Goal: Contribute content: Contribute content

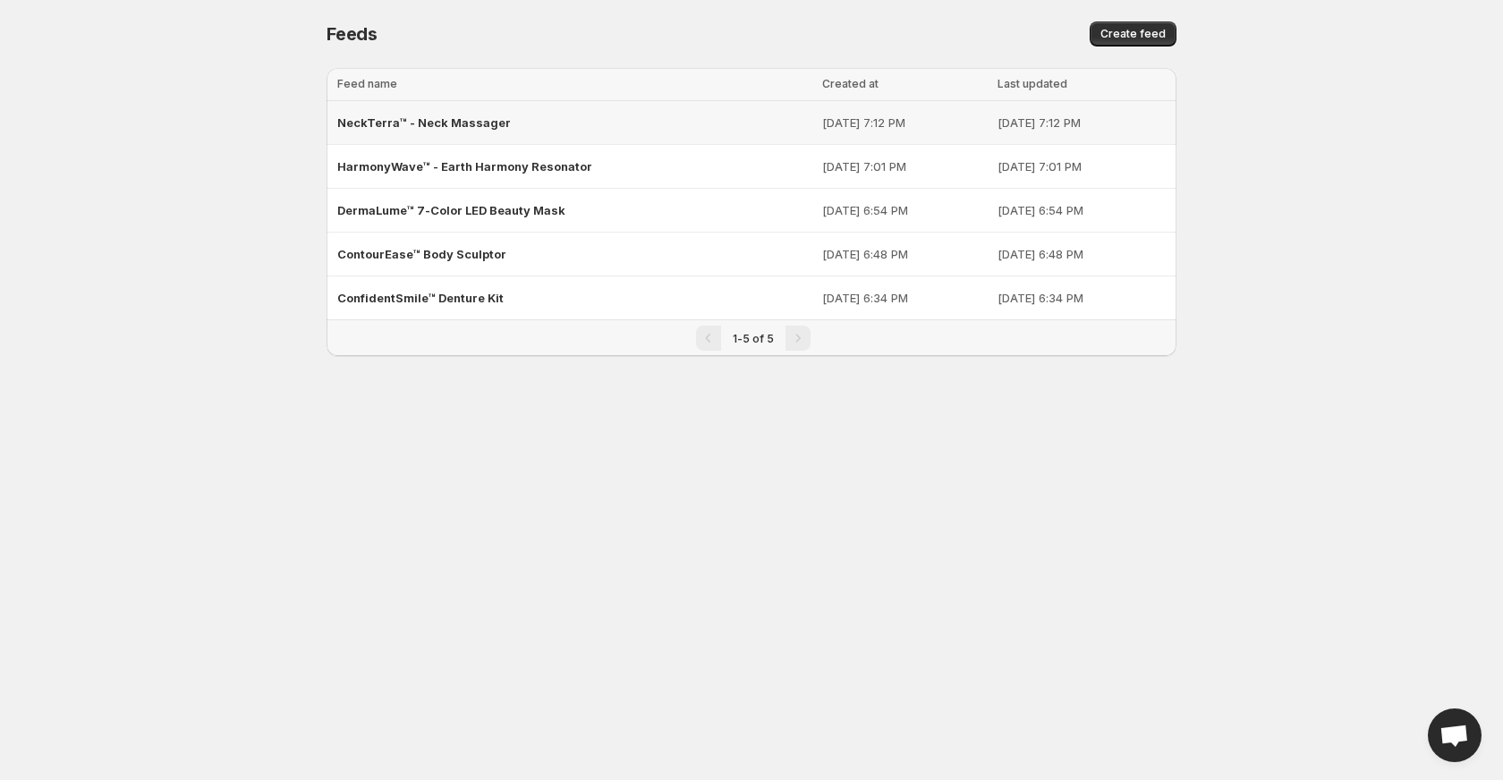
click at [433, 129] on span "NeckTerra™ - Neck Massager" at bounding box center [424, 122] width 174 height 14
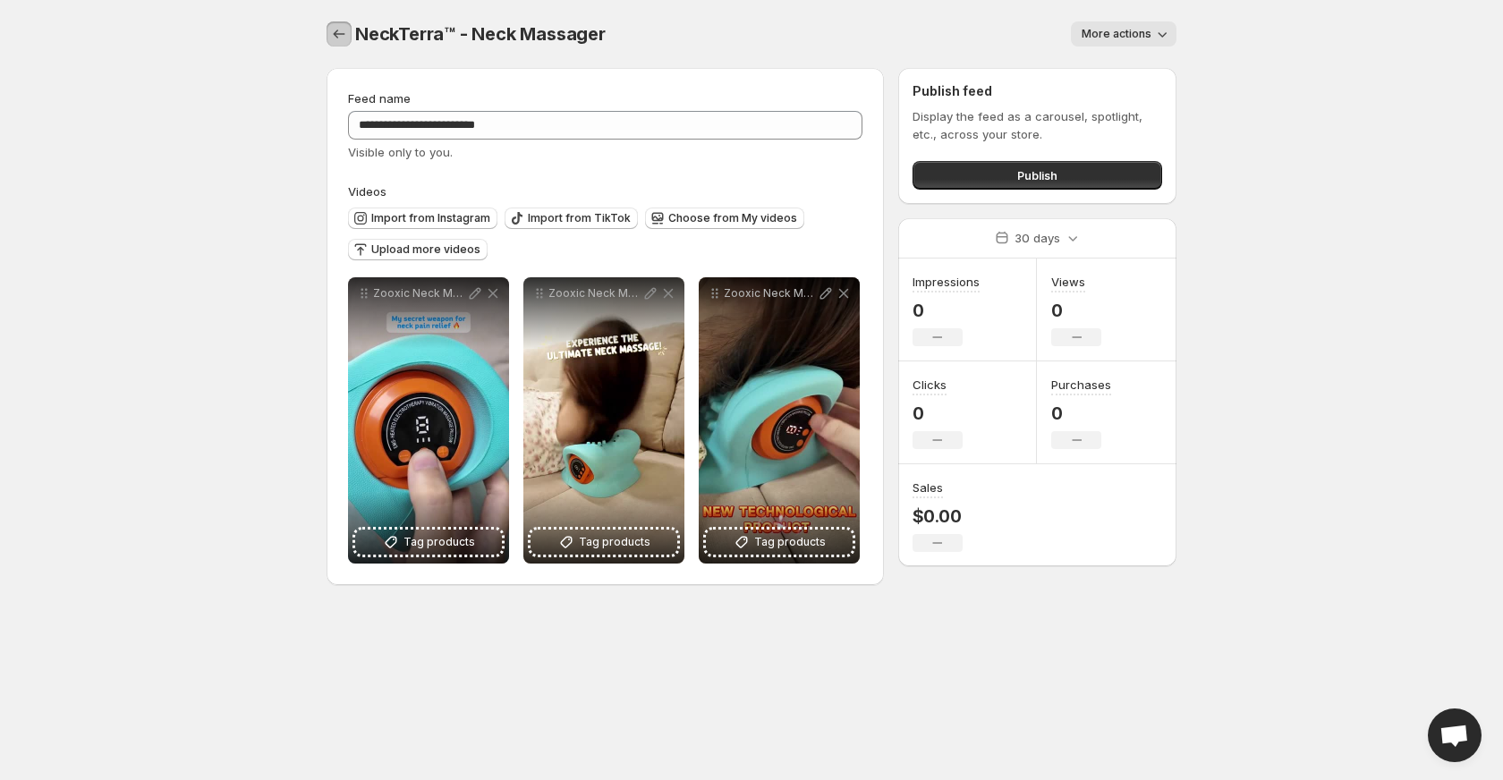
click at [330, 32] on icon "Settings" at bounding box center [339, 34] width 18 height 18
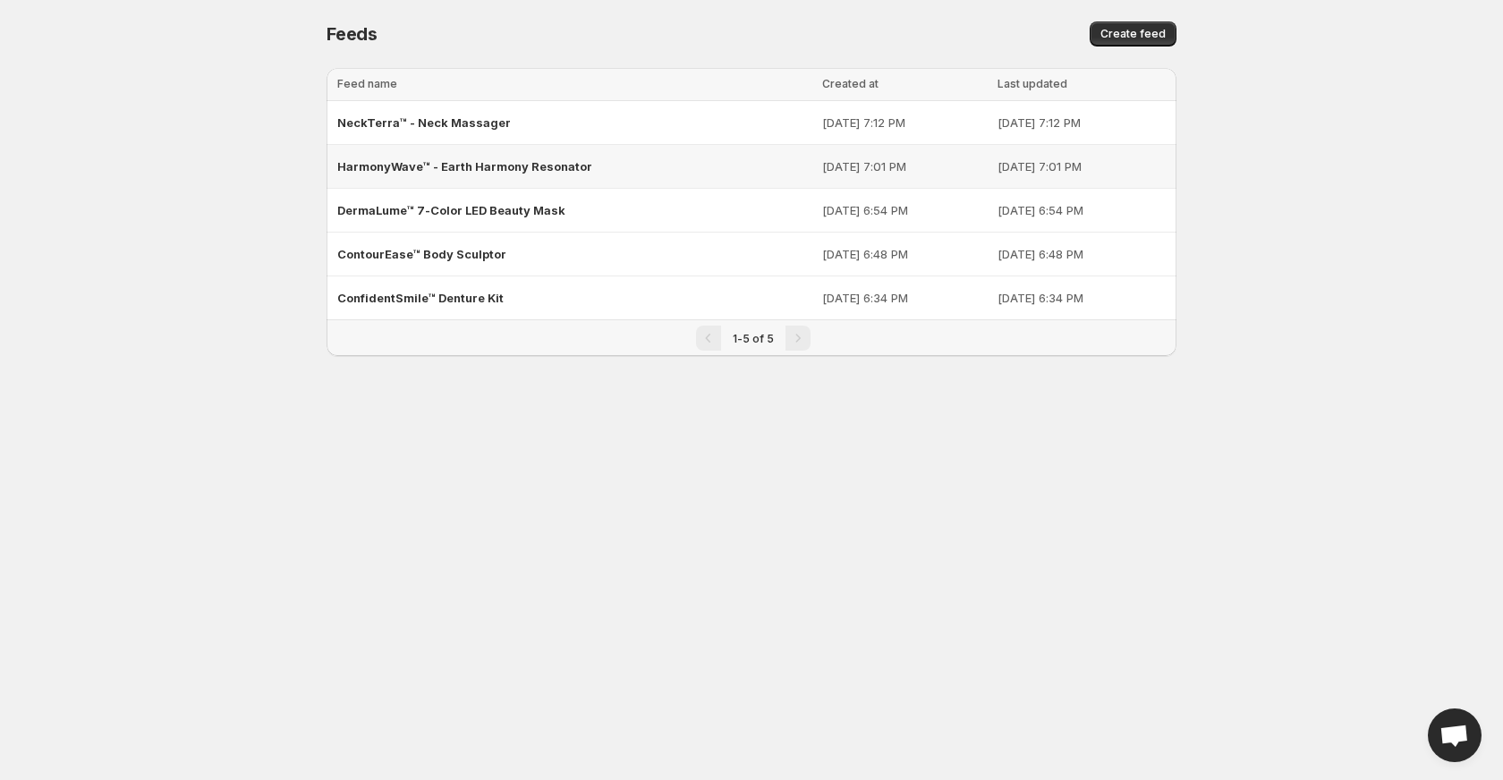
click at [392, 161] on span "HarmonyWave™ - Earth Harmony Resonator" at bounding box center [464, 166] width 255 height 14
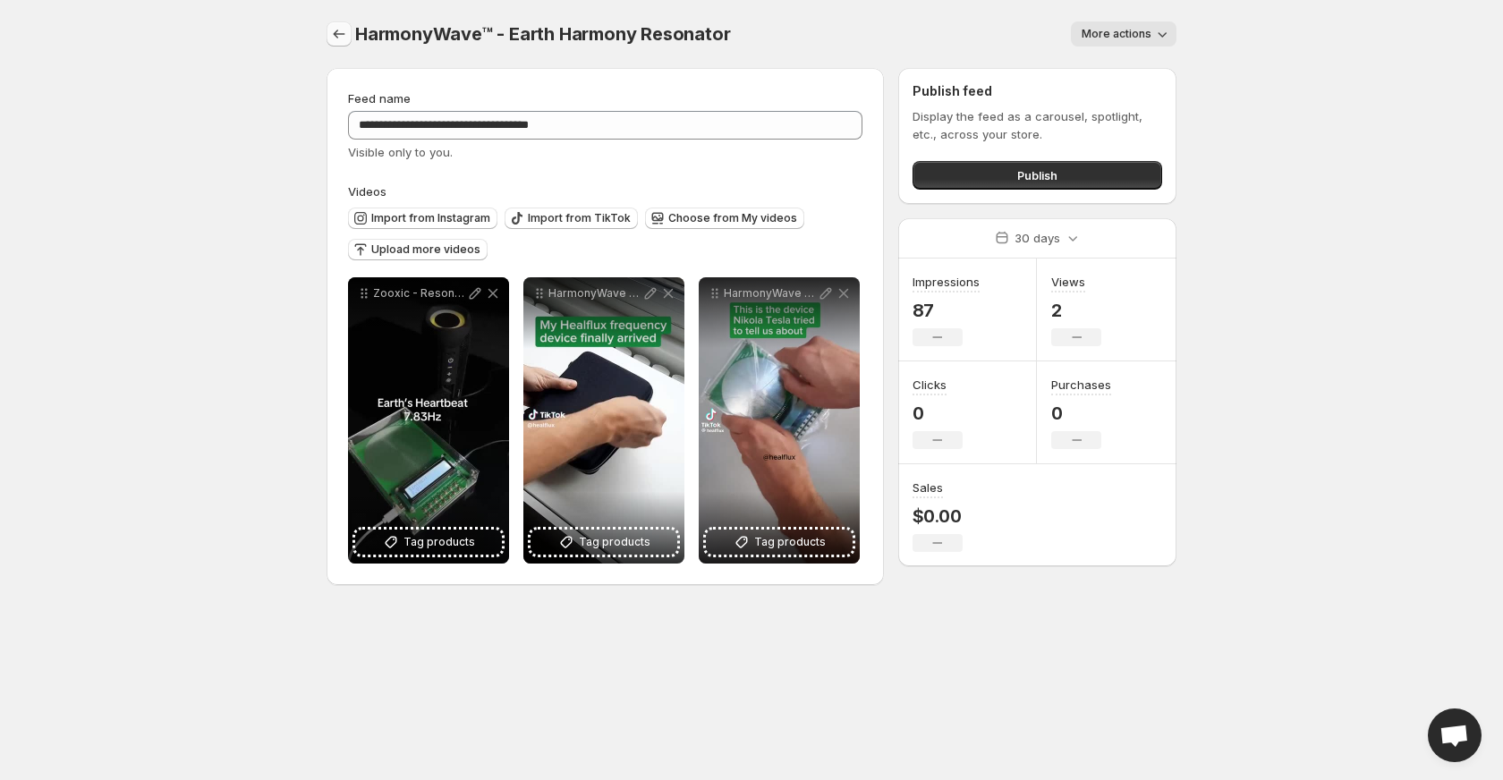
click at [331, 33] on icon "Settings" at bounding box center [339, 34] width 18 height 18
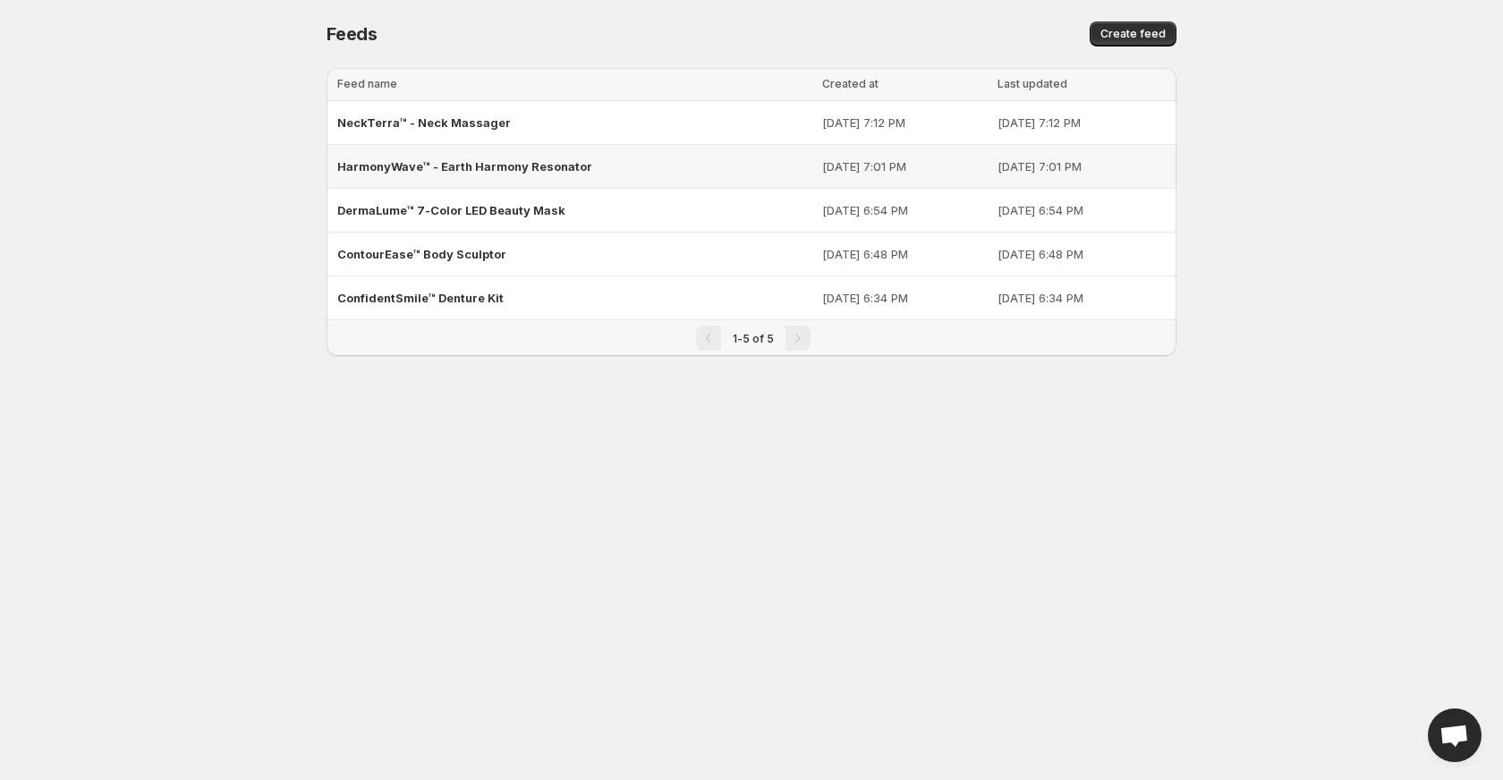
click at [410, 158] on div "HarmonyWave™ - Earth Harmony Resonator" at bounding box center [574, 166] width 474 height 32
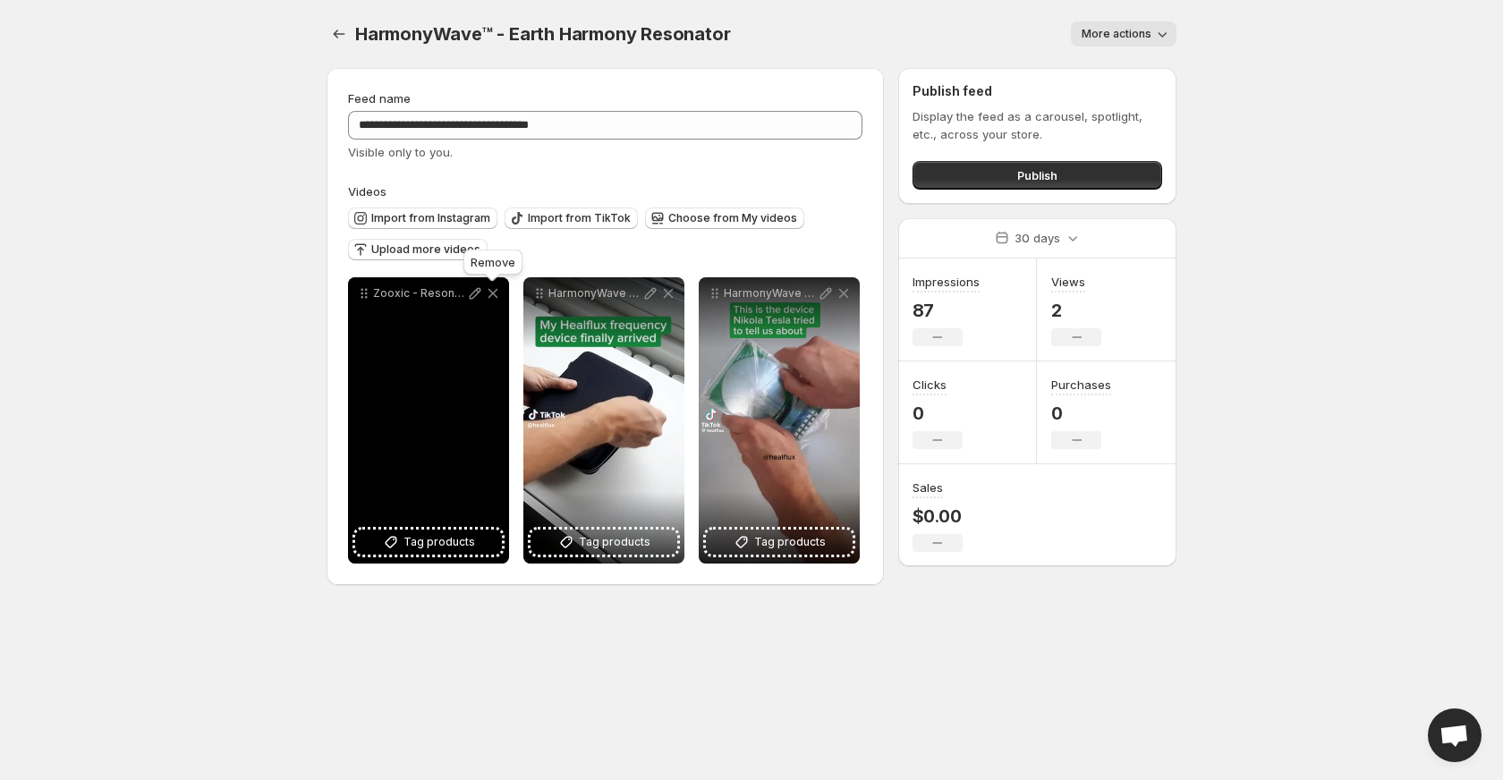
click at [492, 291] on icon at bounding box center [493, 294] width 18 height 18
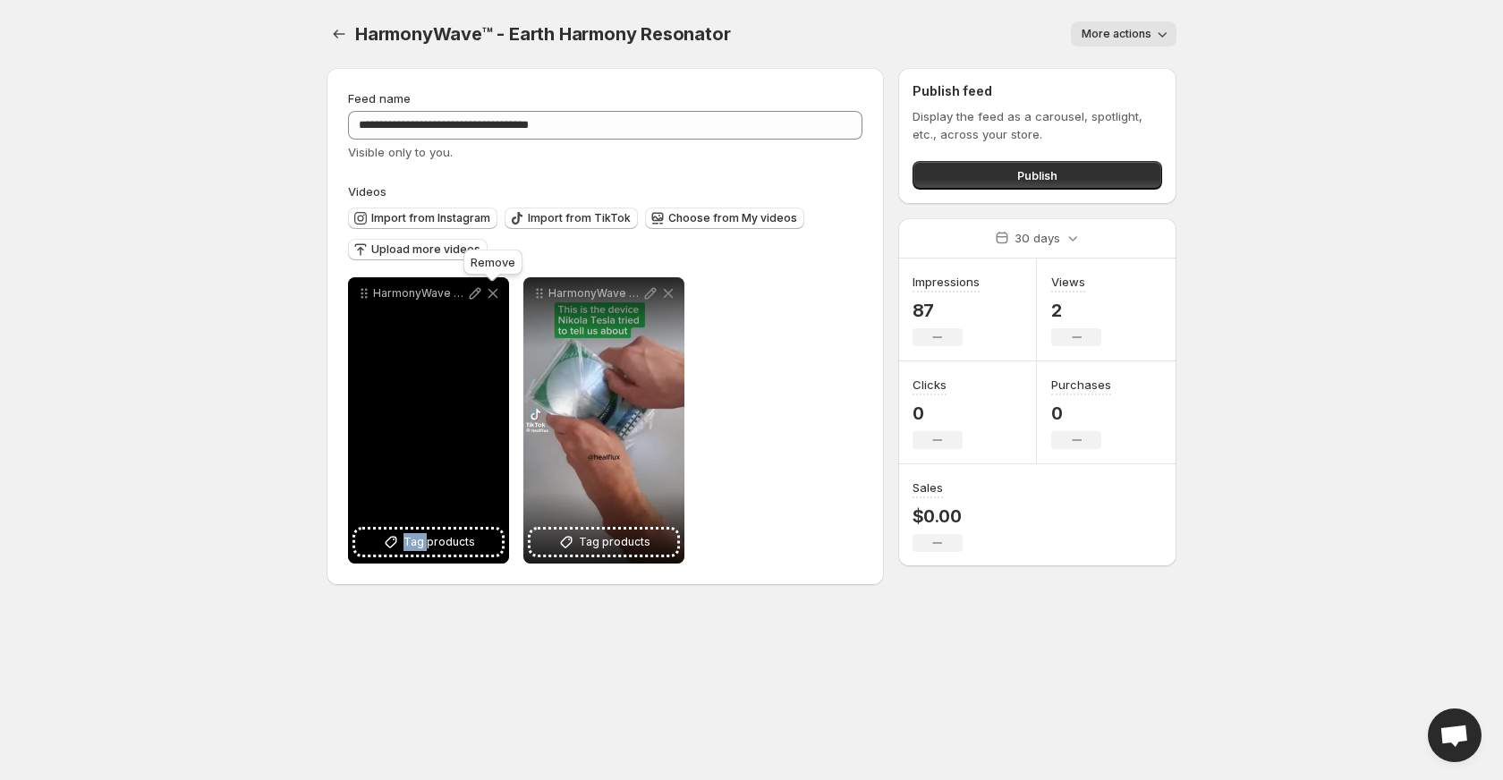
click at [492, 291] on icon at bounding box center [493, 294] width 18 height 18
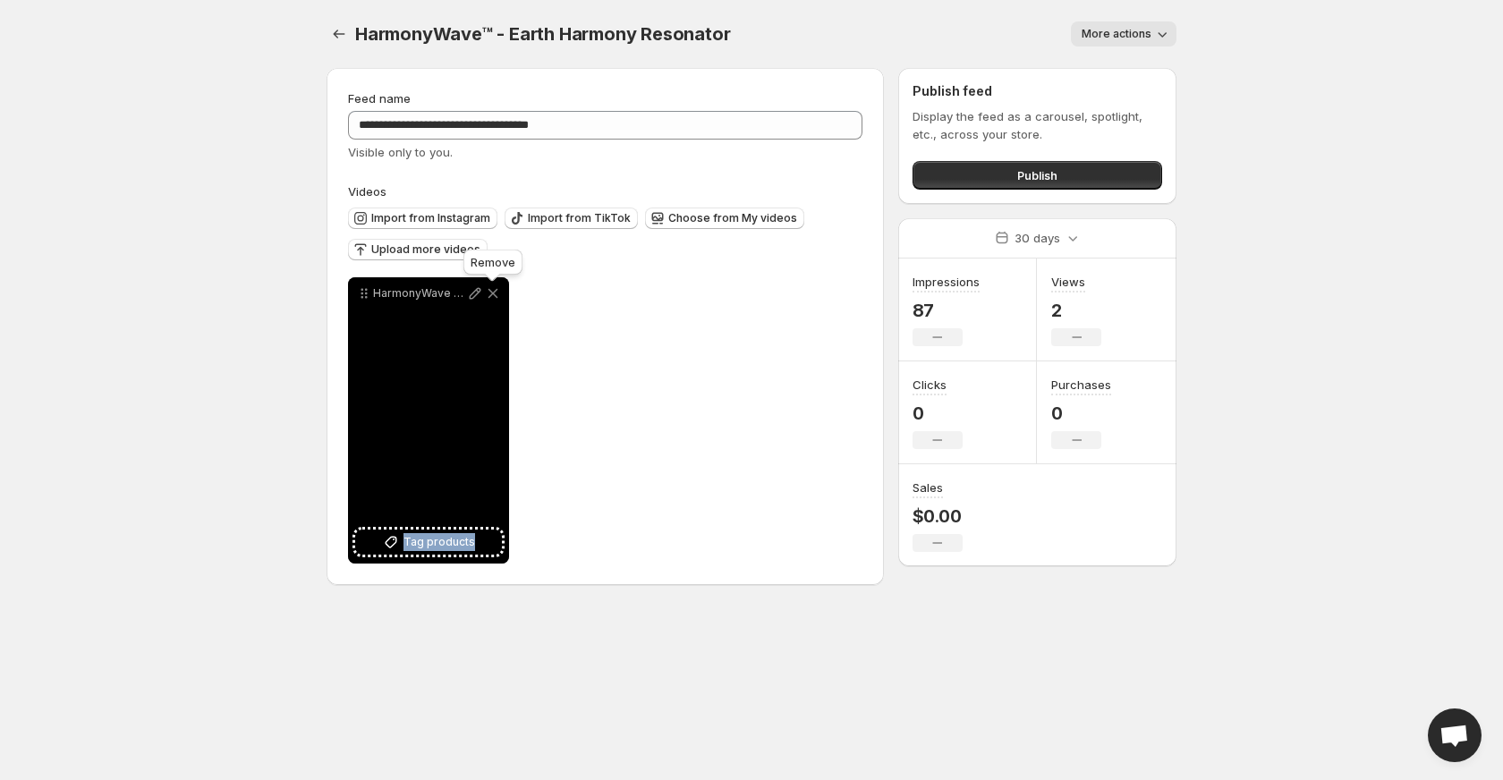
click at [492, 291] on icon at bounding box center [493, 294] width 18 height 18
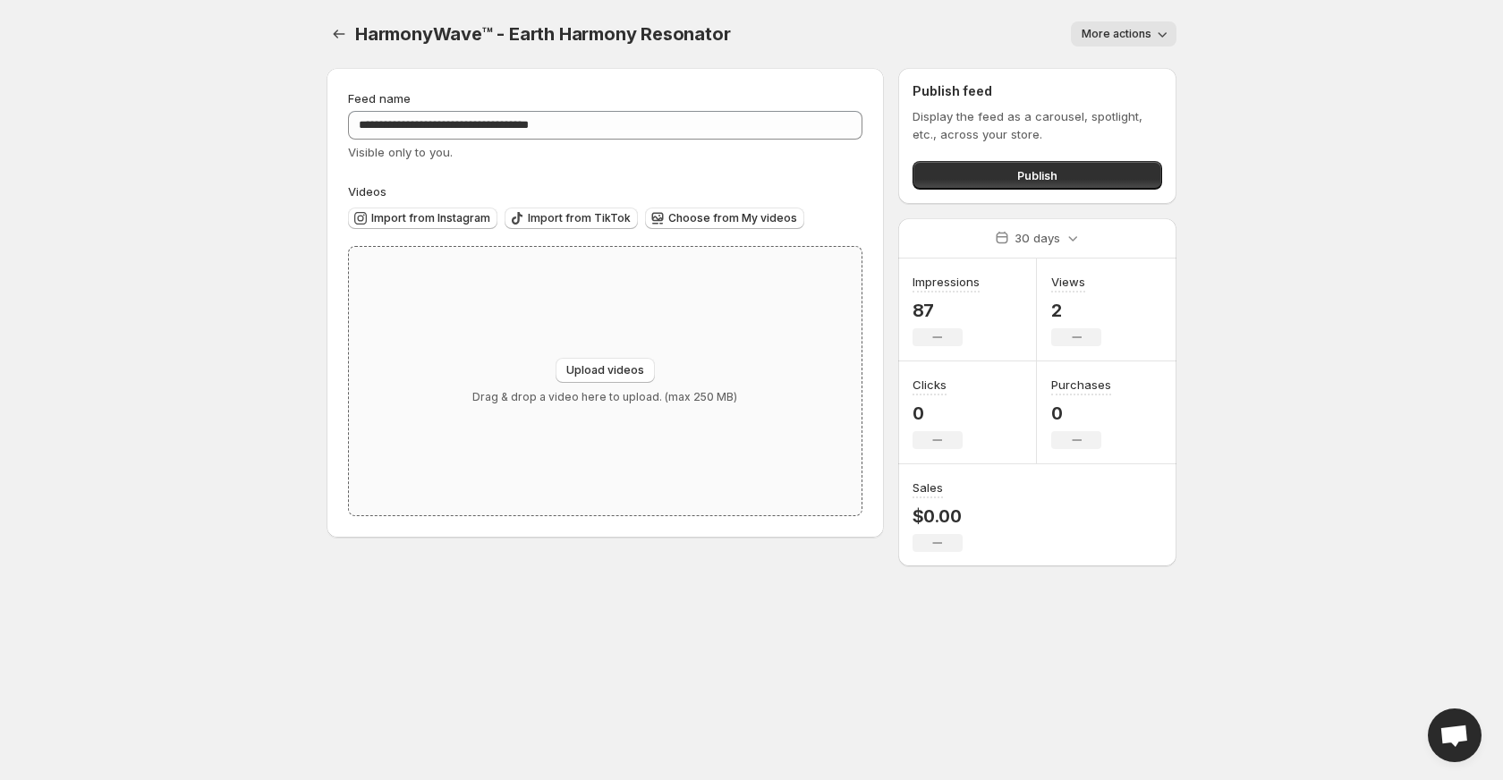
click at [599, 356] on div "Upload videos Drag & drop a video here to upload. (max 250 MB)" at bounding box center [605, 381] width 513 height 268
type input "**********"
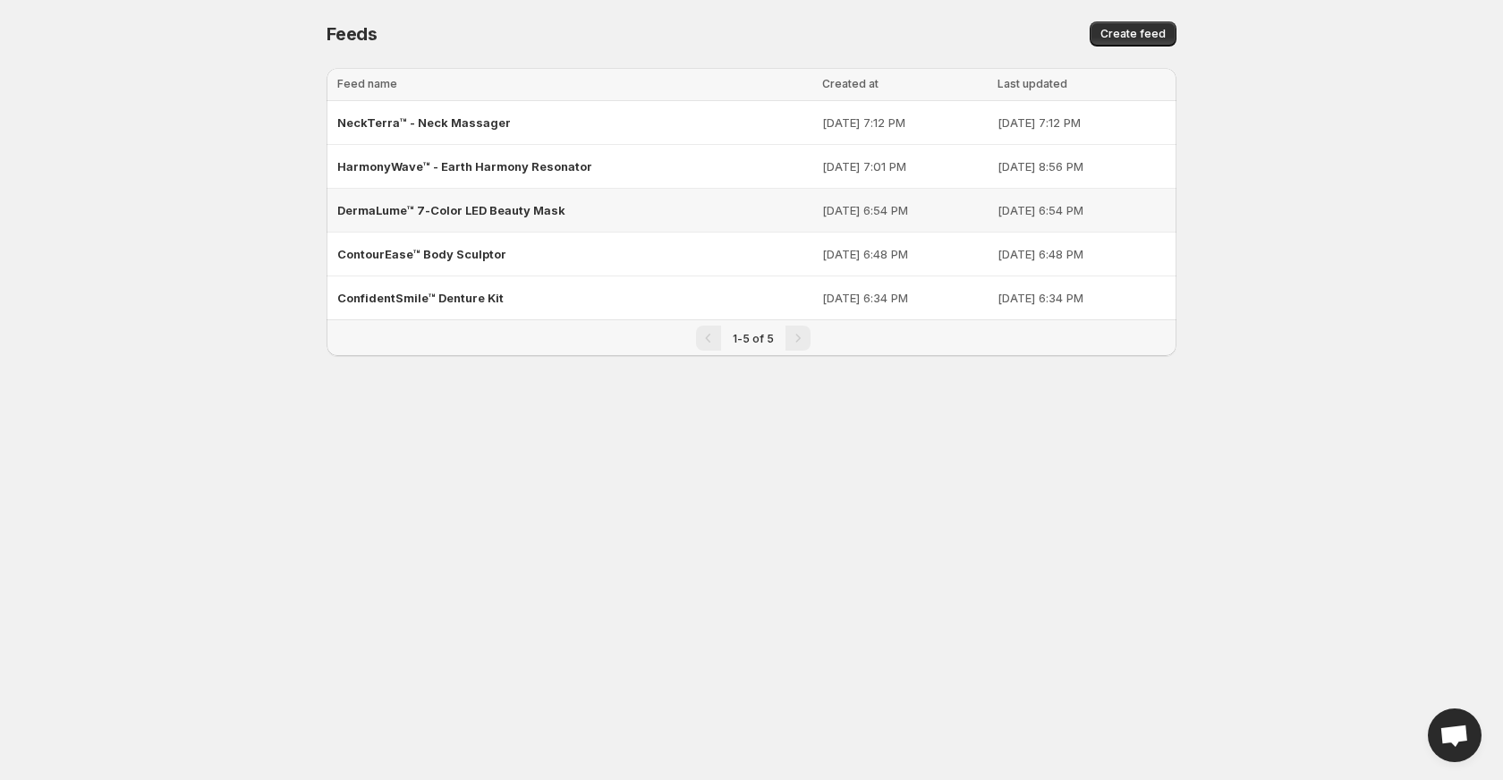
click at [419, 206] on span "DermaLume™ 7-Color LED Beauty Mask" at bounding box center [451, 210] width 228 height 14
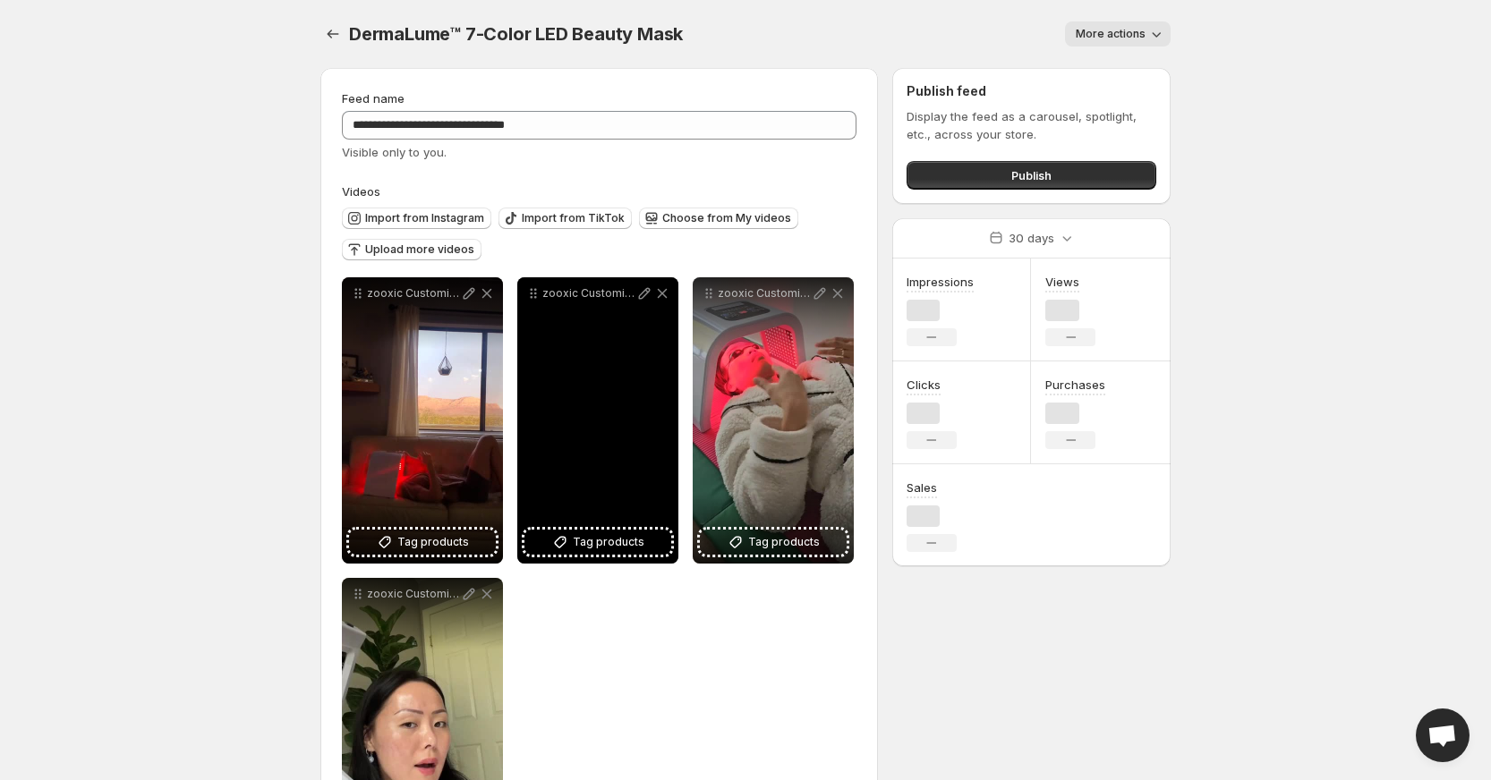
scroll to position [127, 0]
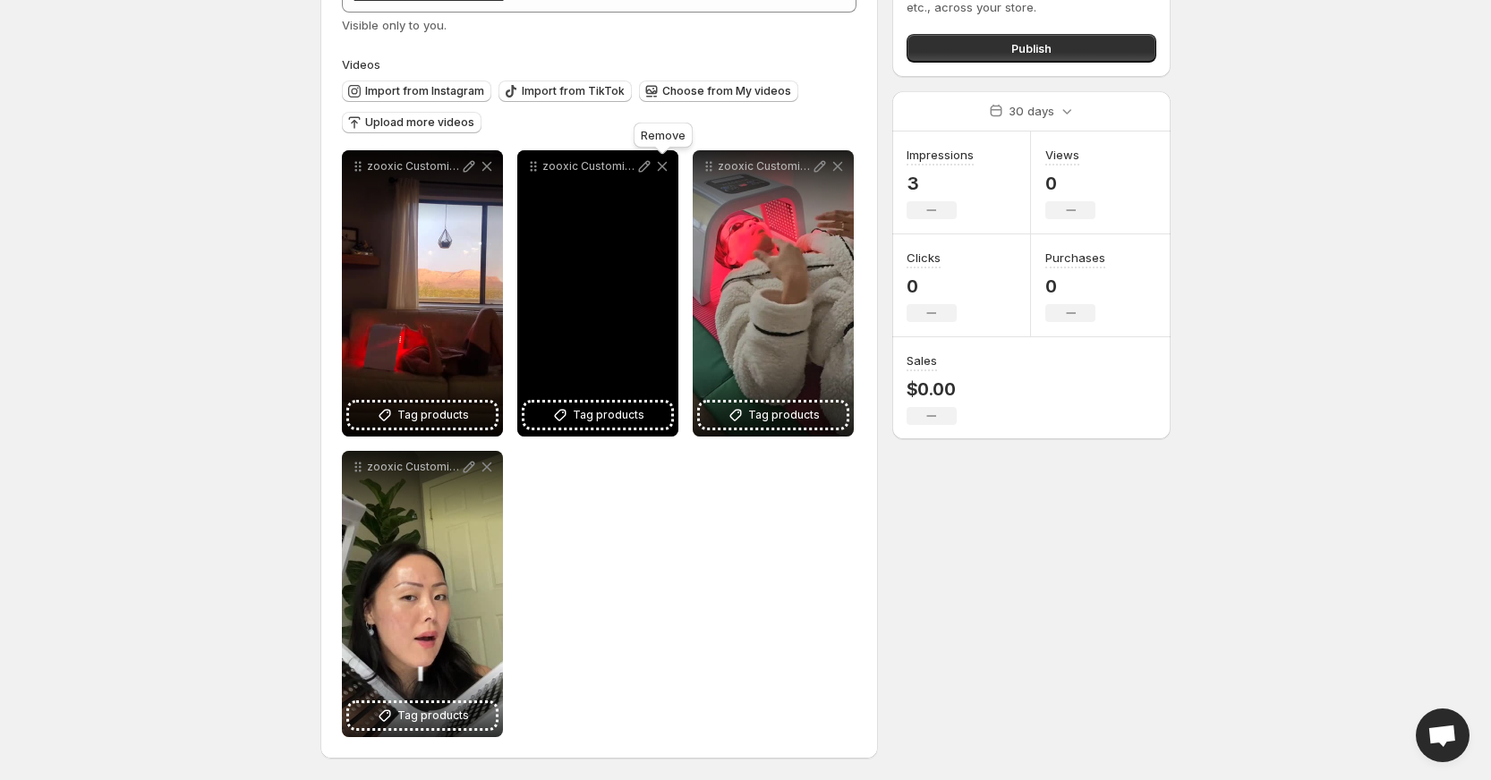
click at [662, 163] on icon at bounding box center [662, 166] width 18 height 18
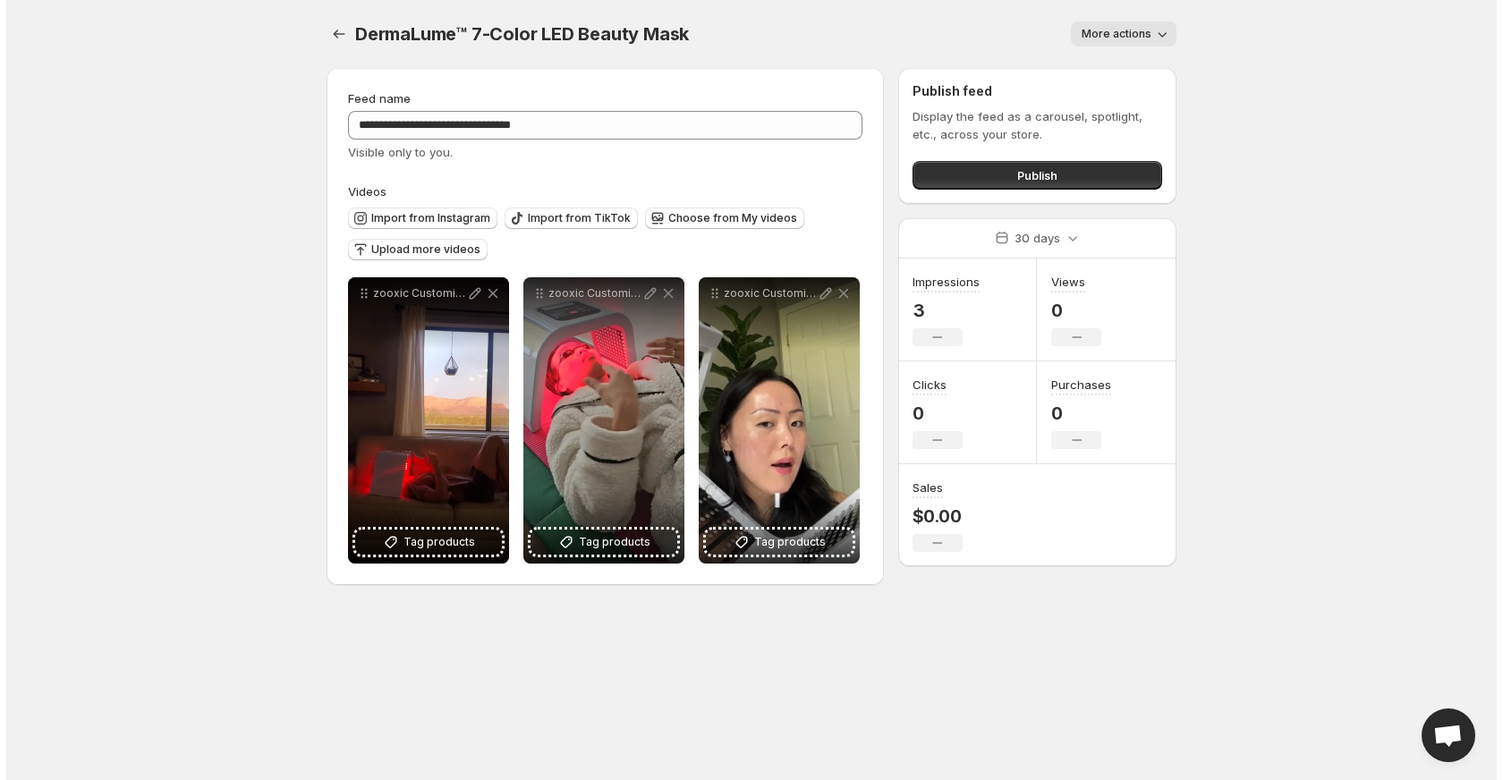
scroll to position [0, 0]
click at [330, 27] on icon "Settings" at bounding box center [339, 34] width 18 height 18
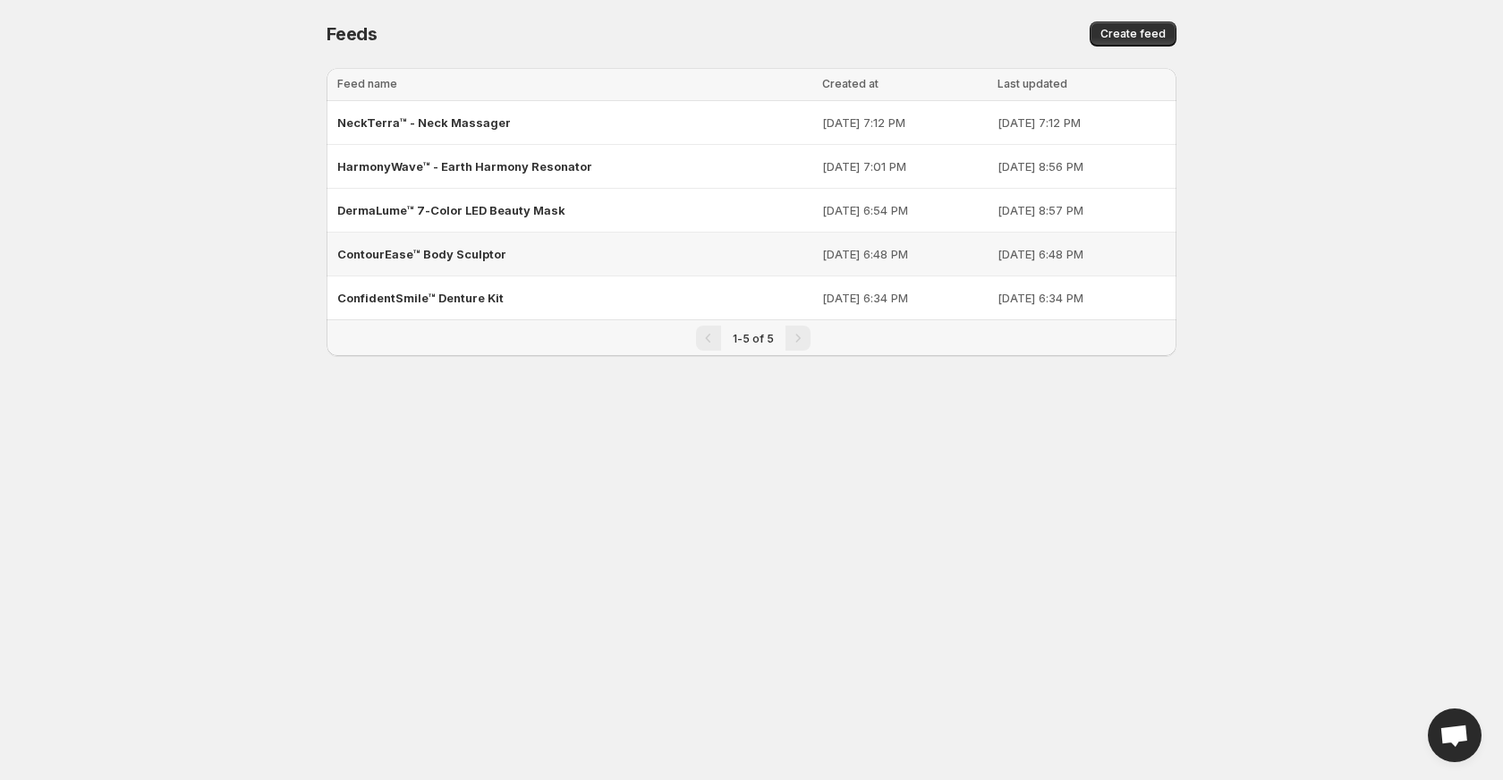
click at [435, 259] on span "ContourEase™ Body Sculptor" at bounding box center [421, 254] width 169 height 14
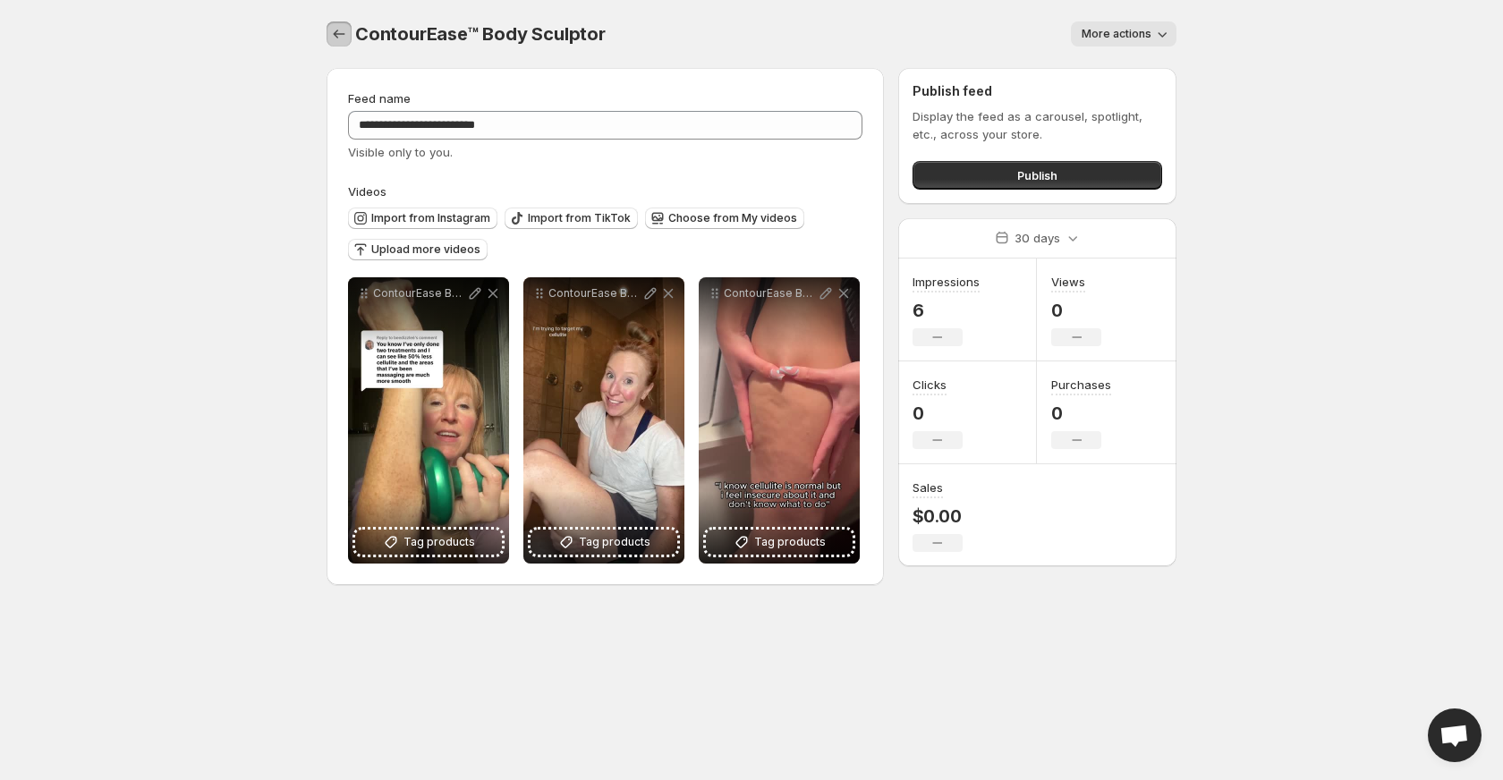
click at [340, 36] on icon "Settings" at bounding box center [339, 34] width 18 height 18
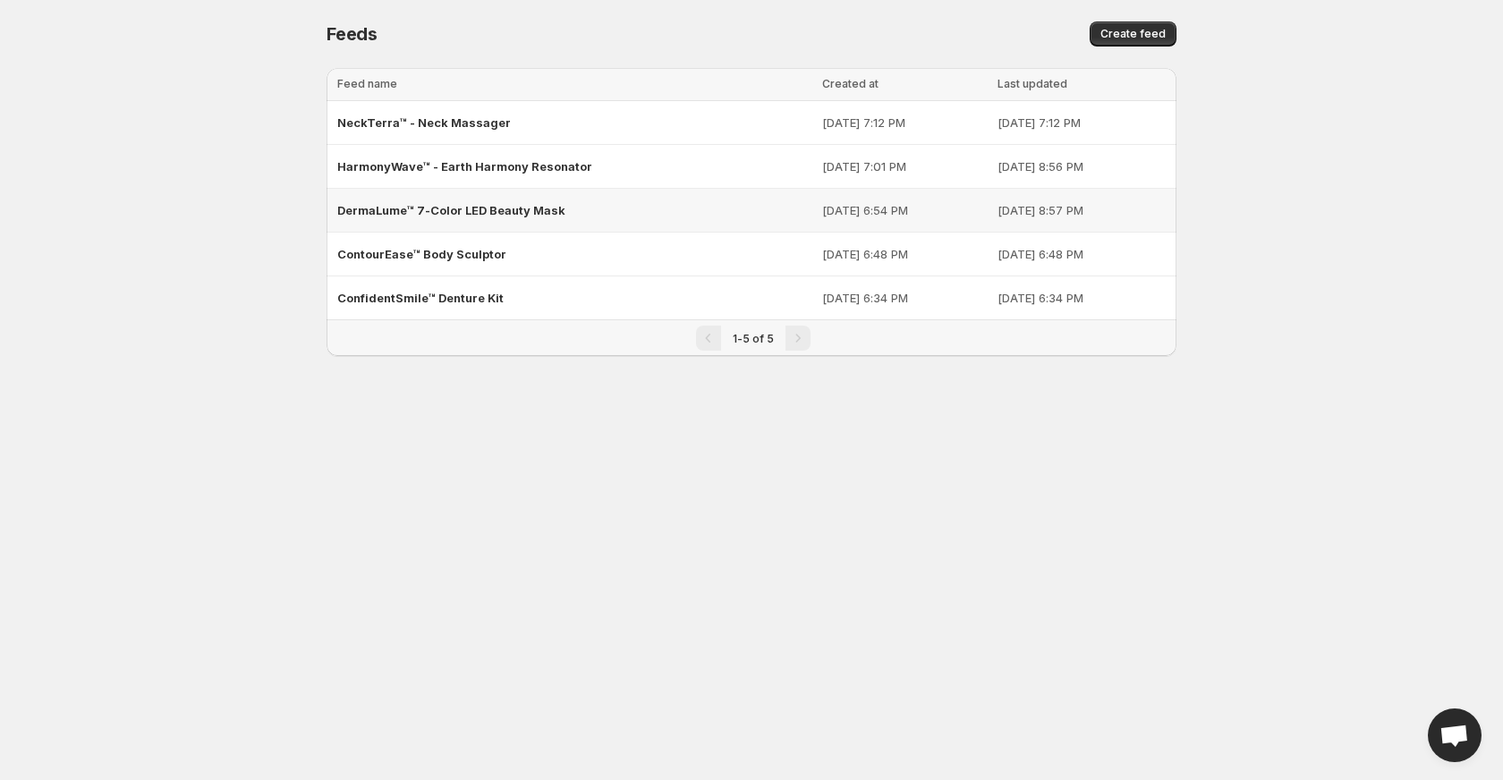
click at [412, 219] on div "DermaLume™ 7-Color LED Beauty Mask" at bounding box center [574, 210] width 474 height 32
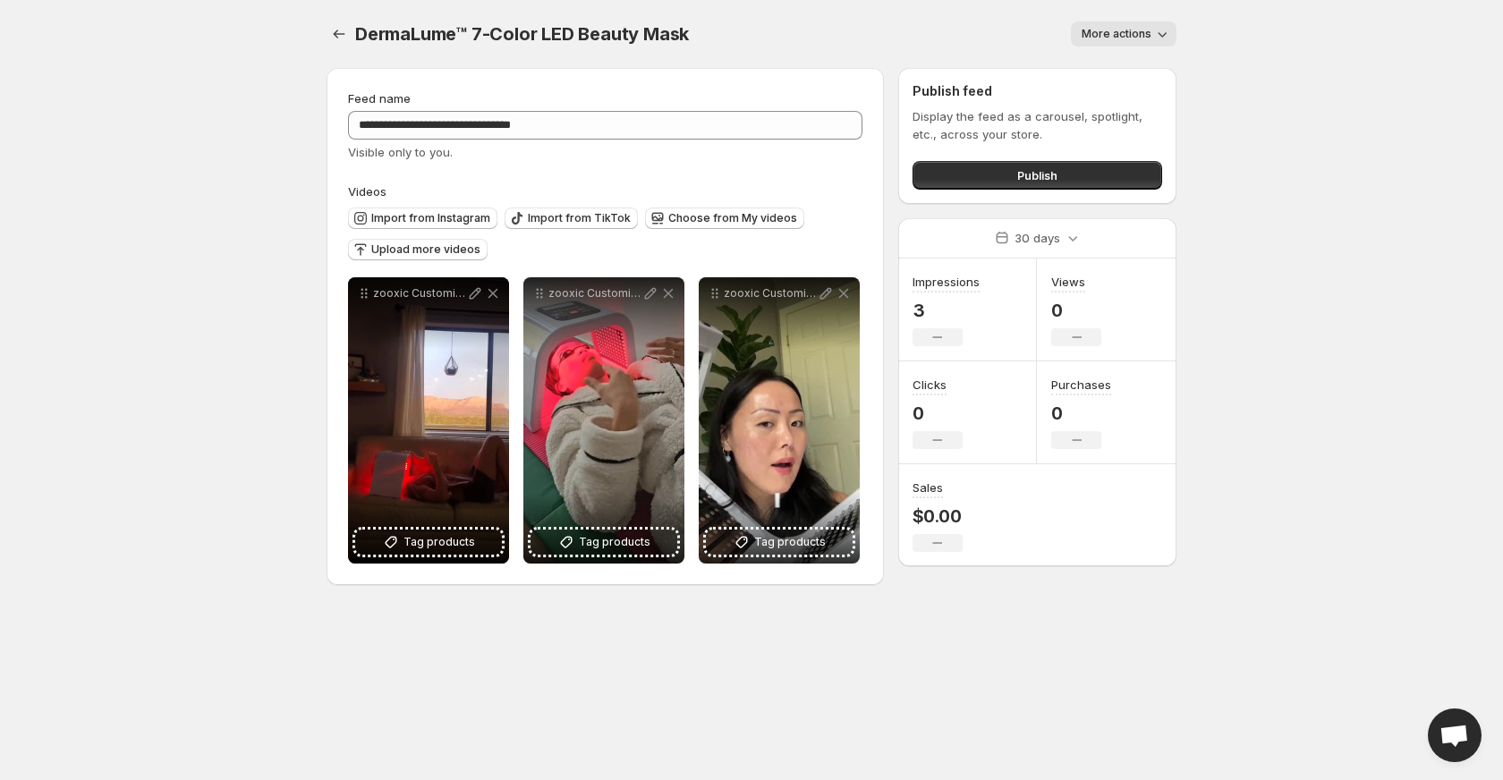
click at [331, 16] on div "DermaLume™ 7-Color LED Beauty Mask. This page is ready DermaLume™ 7-Color LED B…" at bounding box center [752, 34] width 850 height 68
click at [335, 45] on button "Settings" at bounding box center [339, 33] width 25 height 25
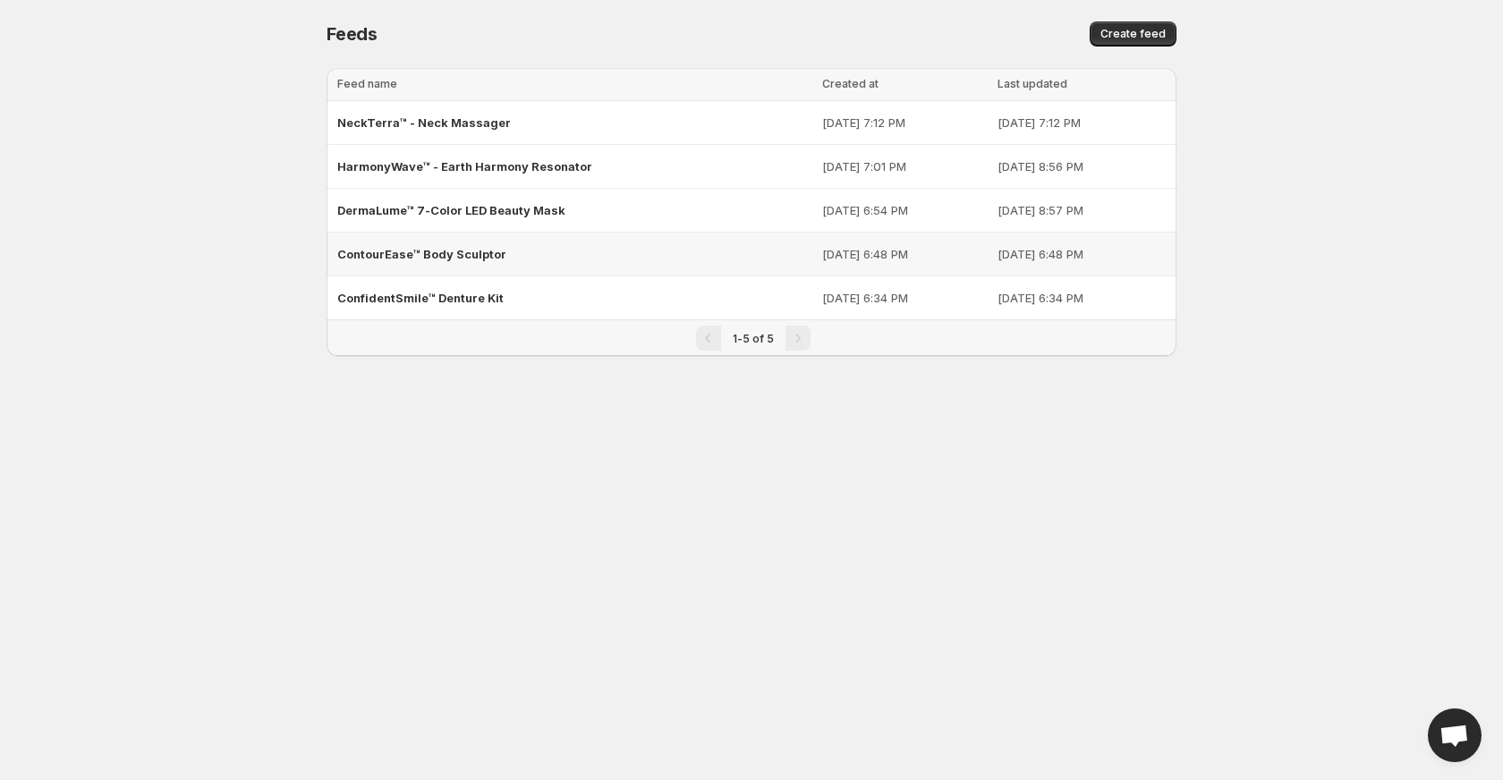
click at [430, 262] on div "ContourEase™ Body Sculptor" at bounding box center [574, 254] width 474 height 32
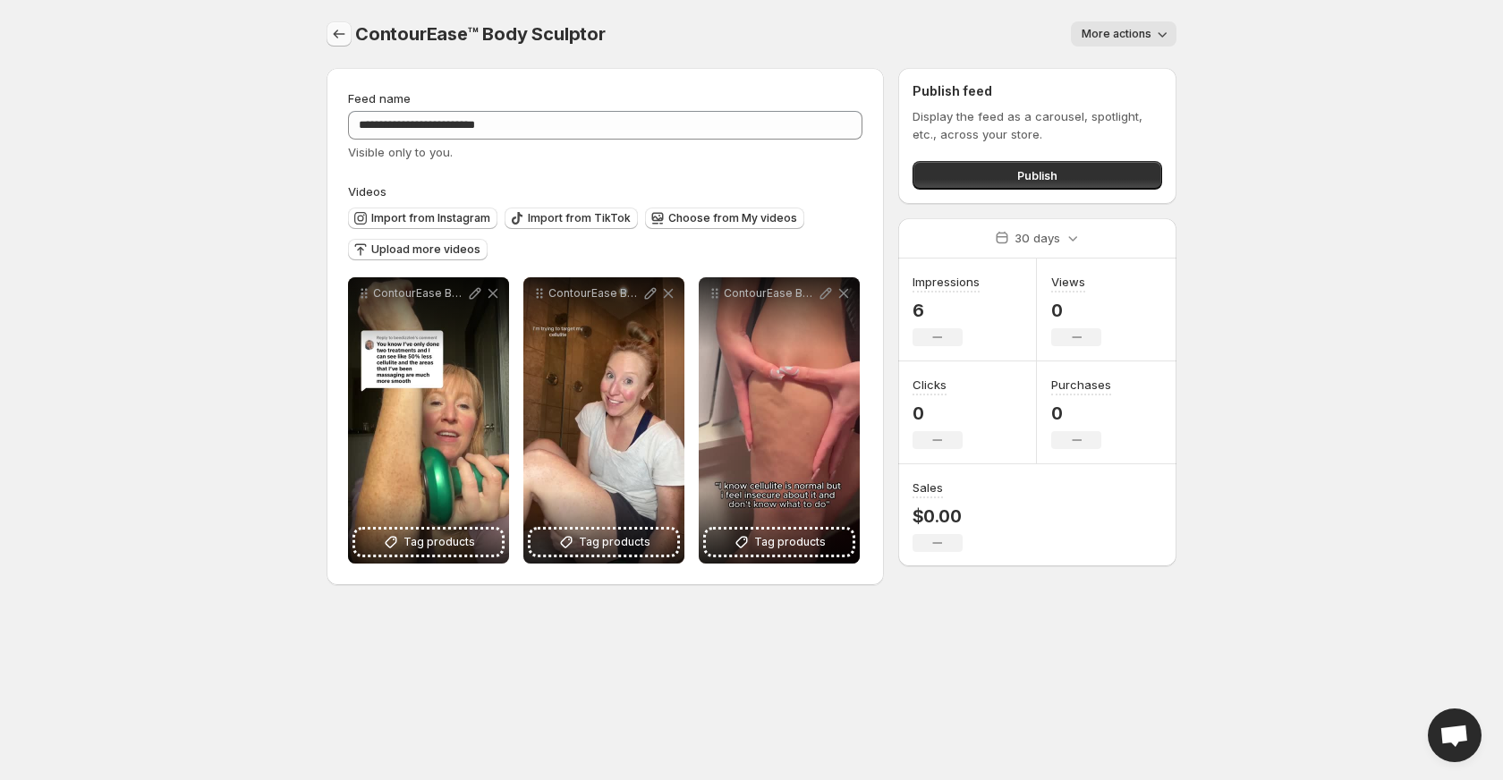
click at [335, 33] on icon "Settings" at bounding box center [340, 34] width 12 height 9
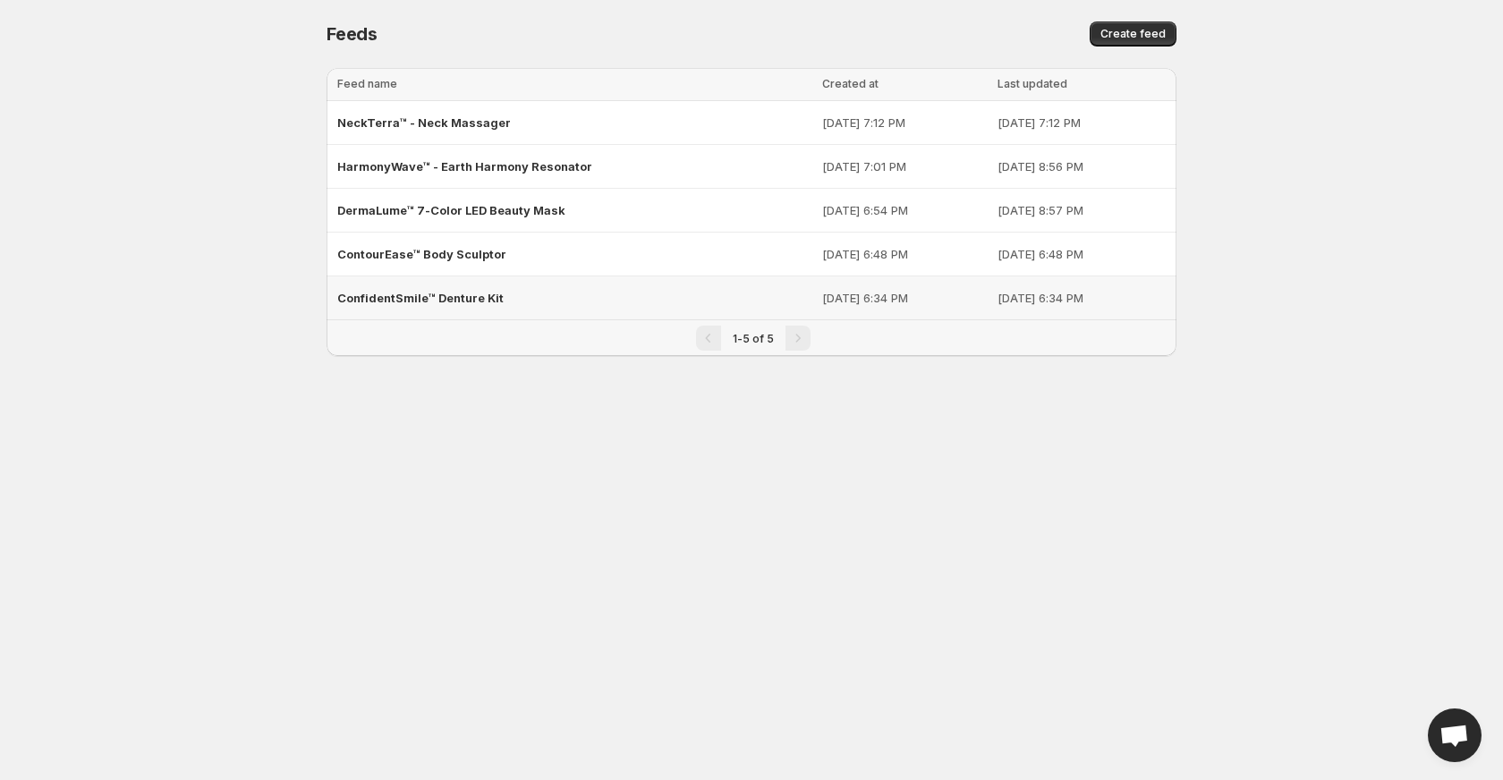
click at [419, 294] on span "ConfidentSmile™ Denture Kit" at bounding box center [420, 298] width 166 height 14
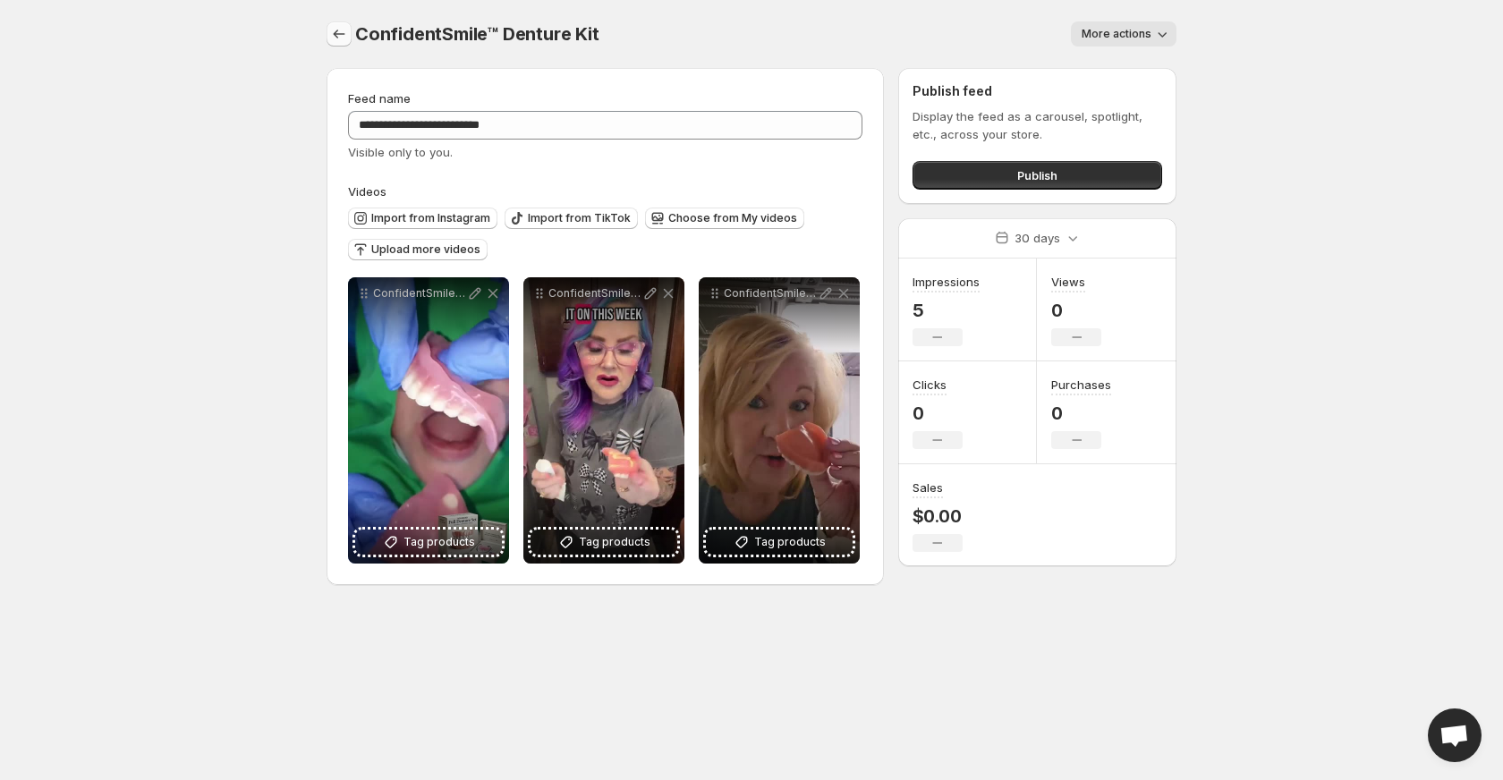
click at [335, 37] on icon "Settings" at bounding box center [339, 34] width 18 height 18
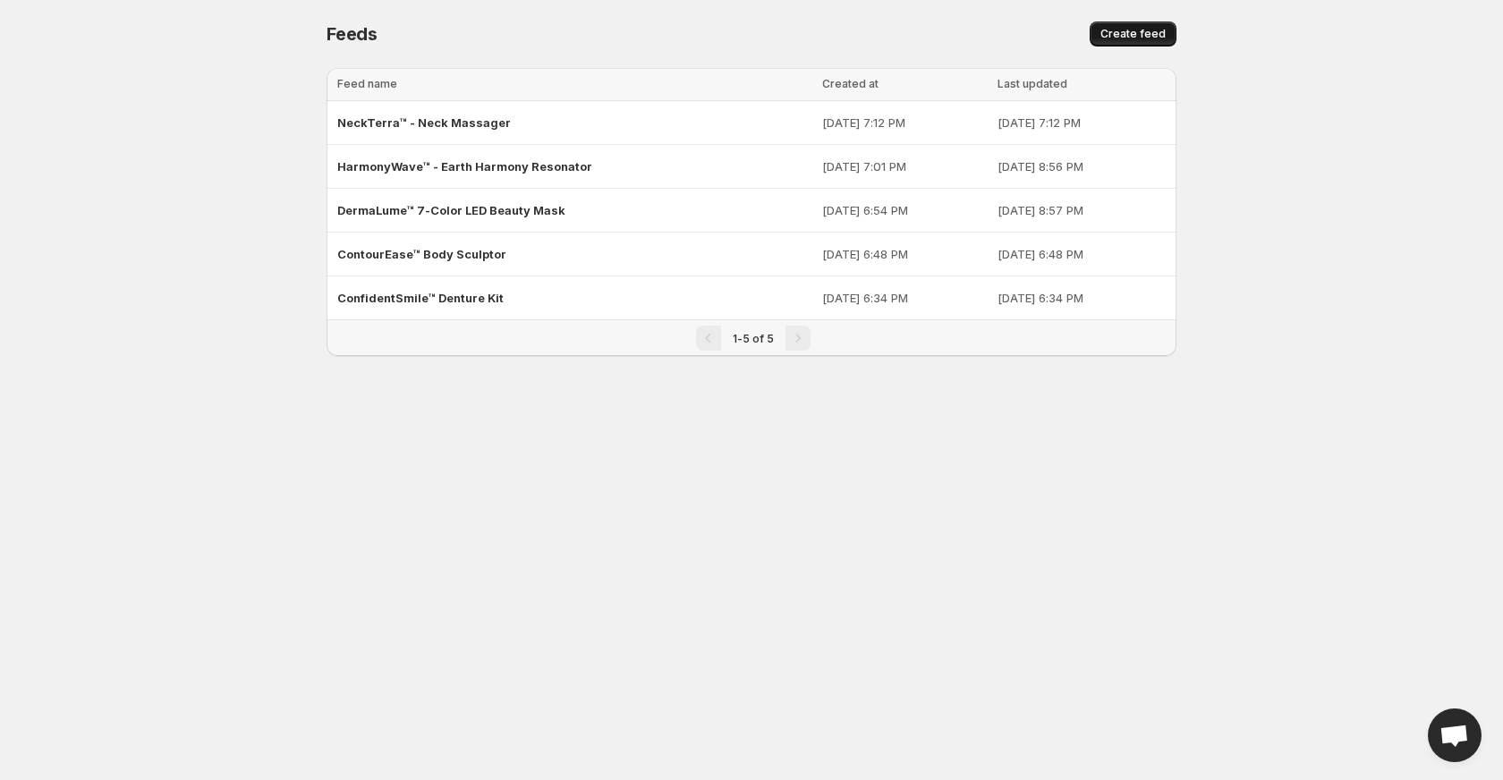
click at [1104, 39] on span "Create feed" at bounding box center [1133, 34] width 65 height 14
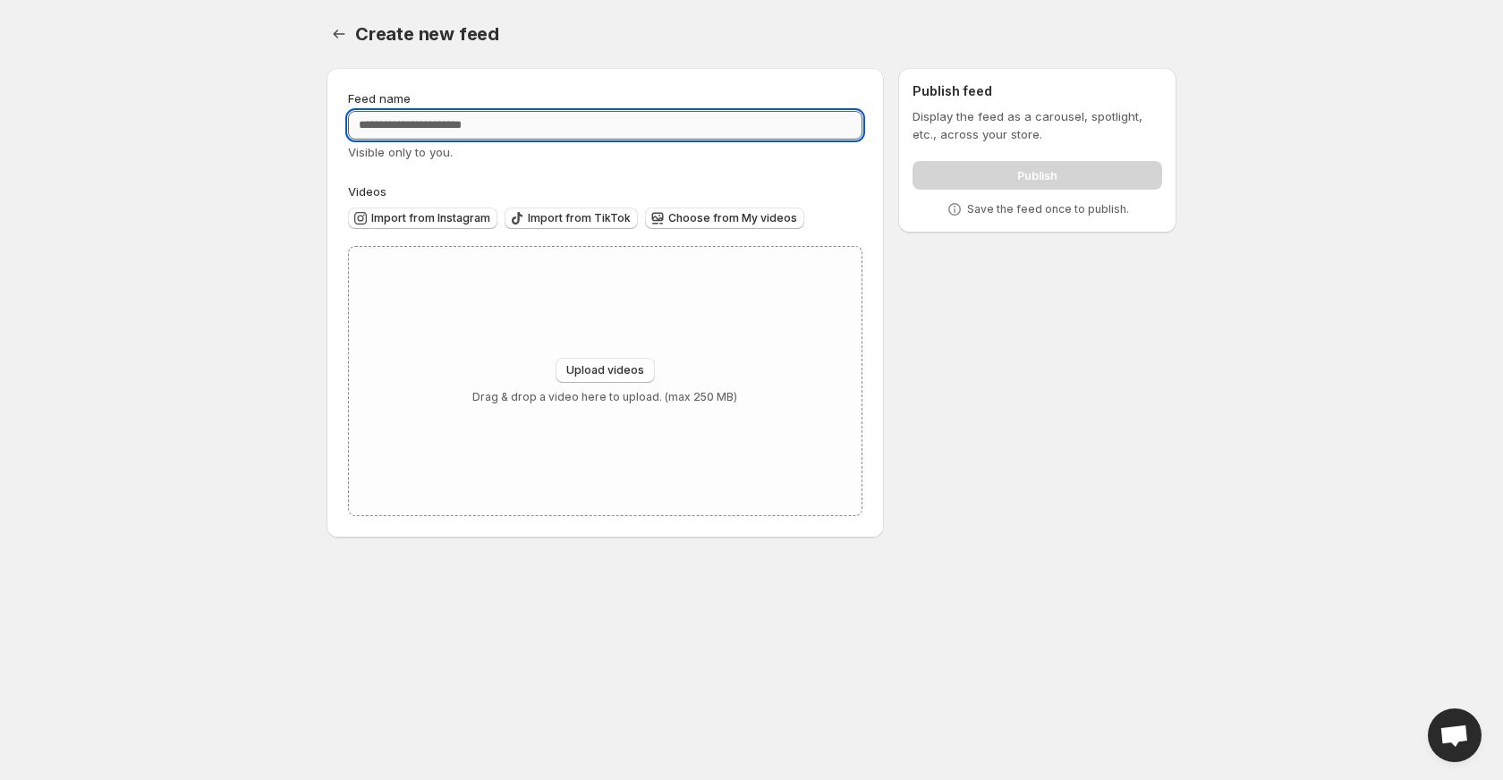
click at [474, 116] on input "Feed name" at bounding box center [605, 125] width 515 height 29
type input "*******"
click at [585, 369] on span "Upload videos" at bounding box center [605, 370] width 78 height 14
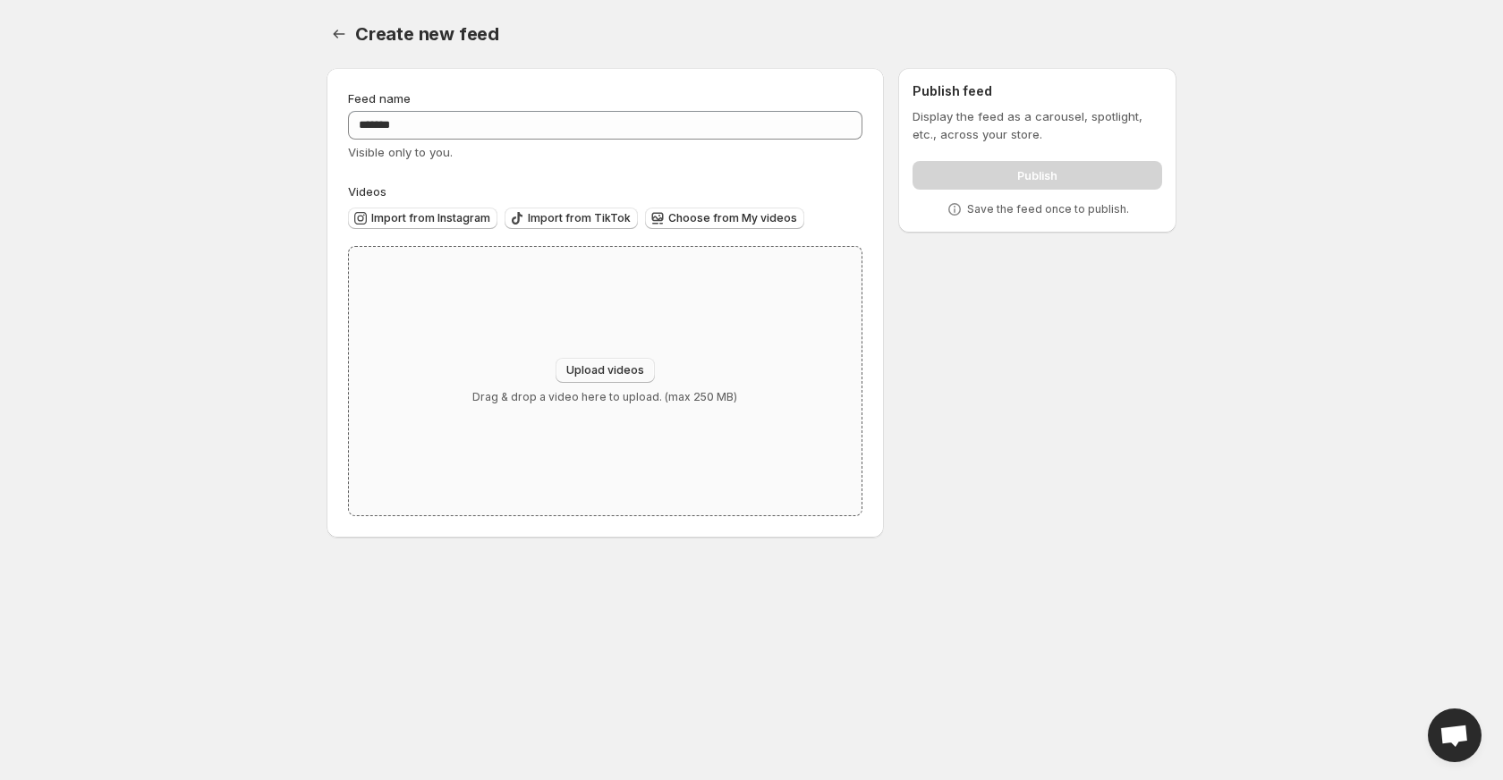
type input "**********"
